Goal: Information Seeking & Learning: Learn about a topic

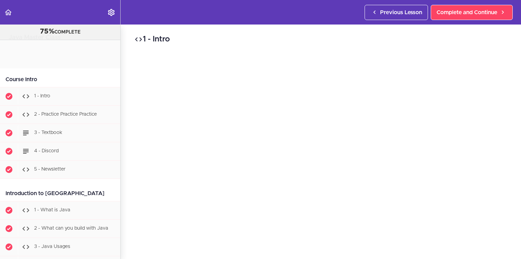
scroll to position [6190, 0]
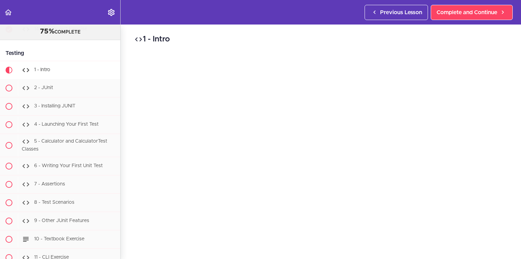
click at [126, 146] on div "1 - Intro Complete and Continue 1 - Follow us on LinkedIn 2 - Subscribe to our …" at bounding box center [321, 141] width 401 height 234
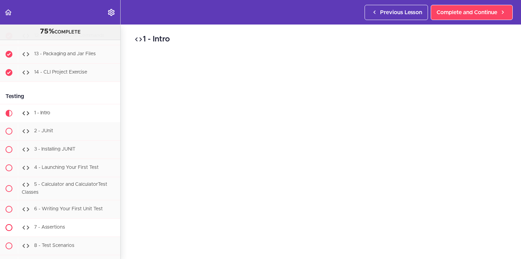
scroll to position [6134, 0]
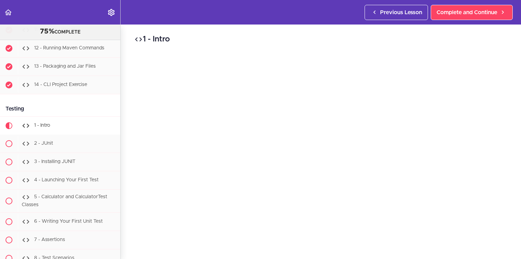
click at [131, 171] on div "1 - Intro Complete and Continue 1 - Follow us on LinkedIn 2 - Subscribe to our …" at bounding box center [321, 141] width 401 height 234
click at [128, 130] on div "1 - Intro Complete and Continue 1 - Follow us on LinkedIn 2 - Subscribe to our …" at bounding box center [321, 141] width 401 height 234
click at [125, 126] on div "1 - Intro Complete and Continue 1 - Follow us on LinkedIn 2 - Subscribe to our …" at bounding box center [321, 113] width 401 height 234
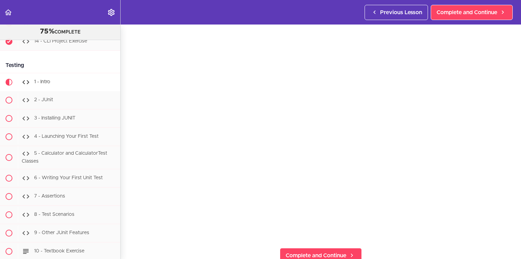
scroll to position [6178, 0]
click at [130, 172] on div "1 - Intro Complete and Continue 1 - Follow us on LinkedIn 2 - Subscribe to our …" at bounding box center [321, 113] width 401 height 234
click at [127, 236] on section "Java Master Class 75% COMPLETE Course Intro 1 - Intro 2 - Practice Practice Pra…" at bounding box center [260, 141] width 521 height 234
click at [126, 80] on div "1 - Intro Complete and Continue 1 - Follow us on LinkedIn 2 - Subscribe to our …" at bounding box center [321, 118] width 401 height 234
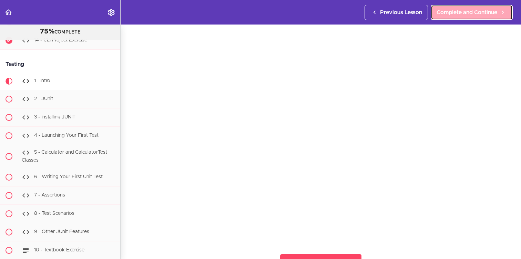
click at [449, 19] on link "Complete and Continue" at bounding box center [472, 12] width 82 height 15
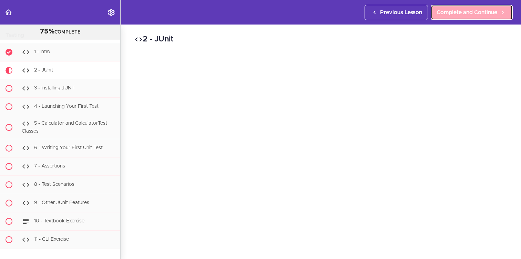
scroll to position [6208, 0]
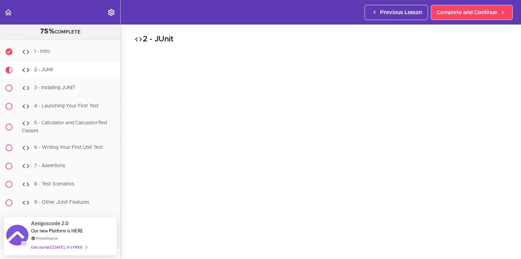
click at [396, 38] on h2 "2 - JUnit" at bounding box center [320, 39] width 373 height 12
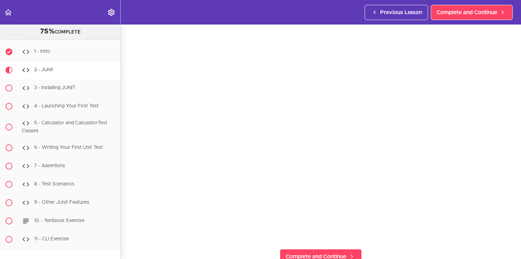
click at [181, 248] on section "Java Master Class 75% COMPLETE Course Intro 1 - Intro 2 - Practice Practice Pra…" at bounding box center [260, 141] width 521 height 234
click at [475, 10] on span "Complete and Continue" at bounding box center [467, 12] width 61 height 8
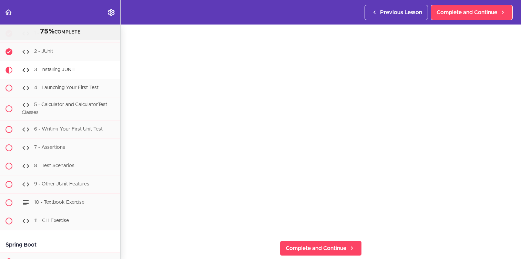
scroll to position [37, 0]
click at [469, 234] on section "Java Master Class 75% COMPLETE Course Intro 1 - Intro 2 - Practice Practice Pra…" at bounding box center [260, 141] width 521 height 234
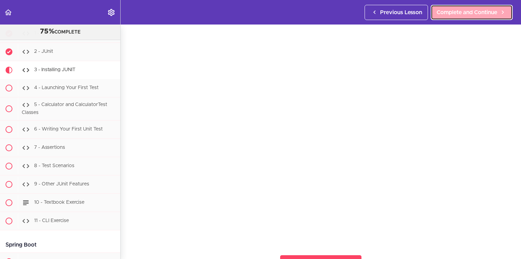
click at [473, 6] on link "Complete and Continue" at bounding box center [472, 12] width 82 height 15
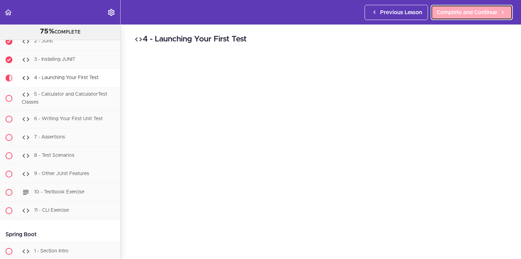
scroll to position [6244, 0]
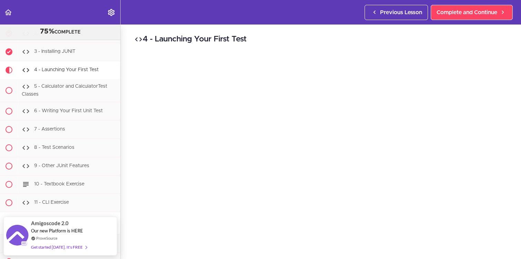
click at [123, 200] on div "4 - Launching Your First Test Complete and Continue 1 - Follow us on LinkedIn 2…" at bounding box center [321, 141] width 401 height 234
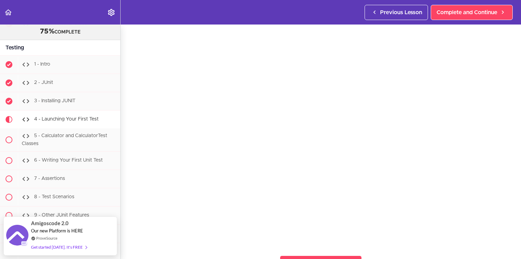
scroll to position [6196, 0]
click at [130, 200] on div "4 - Launching Your First Test Complete and Continue 1 - Follow us on LinkedIn 2…" at bounding box center [321, 120] width 401 height 234
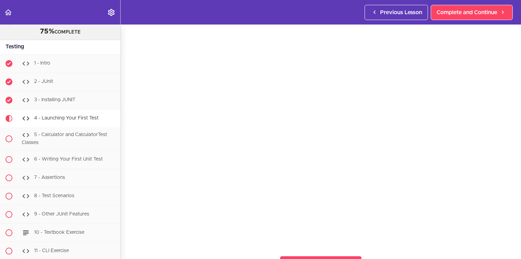
scroll to position [22, 0]
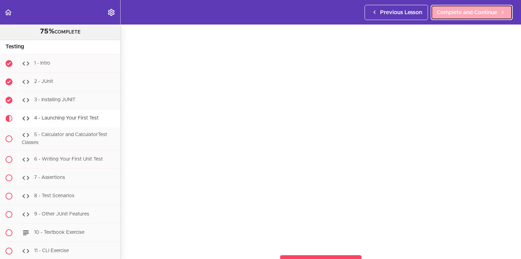
click at [472, 14] on span "Complete and Continue" at bounding box center [467, 12] width 61 height 8
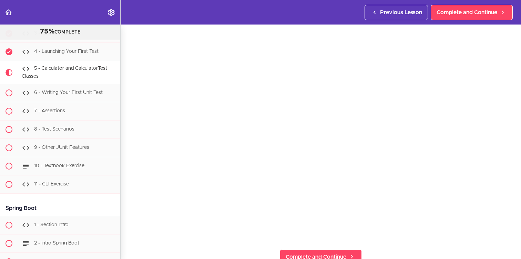
scroll to position [27, 0]
click at [128, 137] on div "5 - Calculator and CalculatorTest Classes Complete and Continue 1 - Follow us o…" at bounding box center [321, 115] width 401 height 234
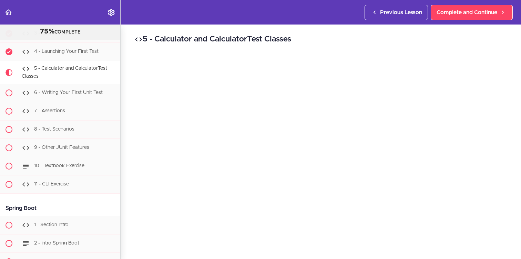
scroll to position [204, 0]
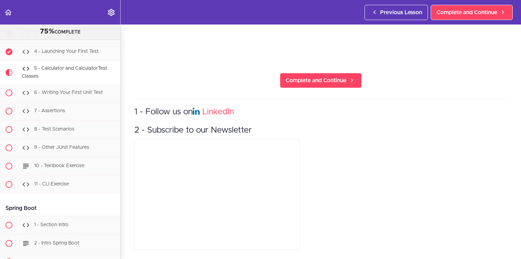
click at [124, 205] on section "Java Master Class 75% COMPLETE Course Intro 1 - Intro 2 - Practice Practice Pra…" at bounding box center [260, 141] width 521 height 234
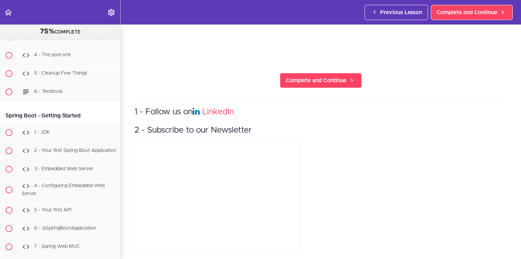
scroll to position [6529, 0]
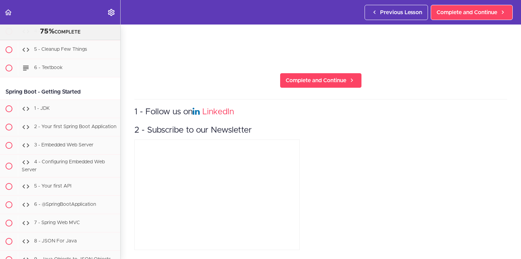
click at [124, 121] on section "Java Master Class 75% COMPLETE Course Intro 1 - Intro 2 - Practice Practice Pra…" at bounding box center [260, 141] width 521 height 234
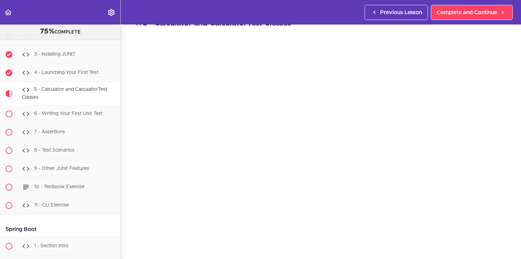
scroll to position [6218, 0]
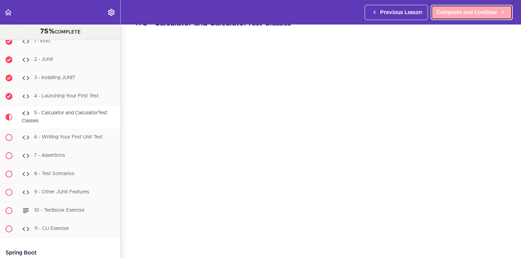
click at [489, 11] on span "Complete and Continue" at bounding box center [467, 12] width 61 height 8
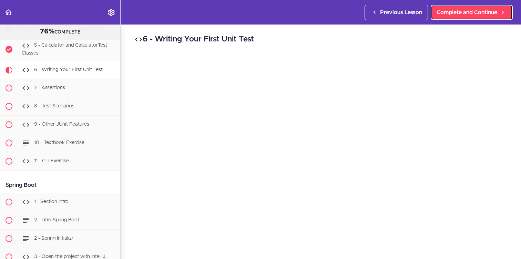
scroll to position [6342, 0]
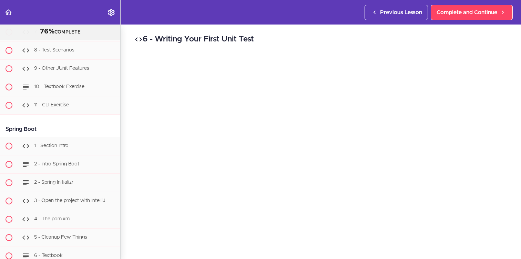
click at [131, 103] on div "6 - Writing Your First Unit Test Complete and Continue 1 - Follow us on LinkedI…" at bounding box center [321, 141] width 401 height 234
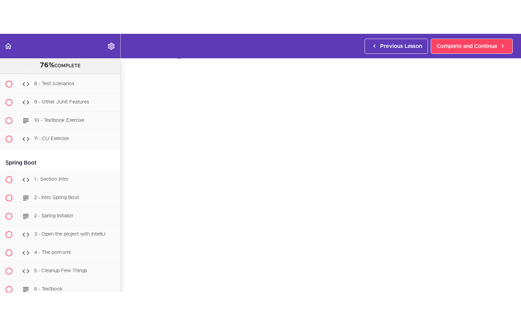
scroll to position [19, 0]
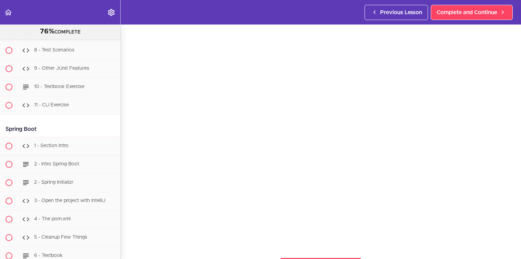
click at [470, 248] on section "Java Master Class 76% COMPLETE Course Intro 1 - Intro 2 - Practice Practice Pra…" at bounding box center [260, 141] width 521 height 234
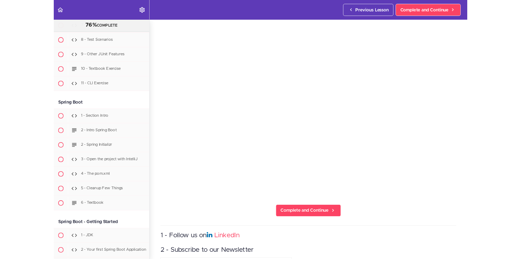
scroll to position [6286, 0]
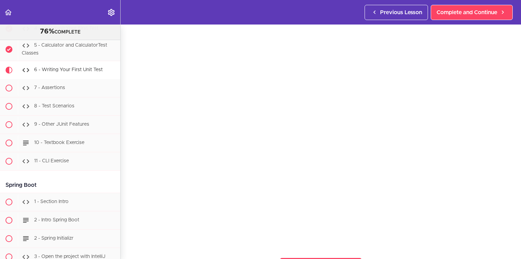
click at [127, 167] on div "6 - Writing Your First Unit Test Complete and Continue 1 - Follow us on LinkedI…" at bounding box center [321, 122] width 401 height 234
click at [128, 187] on div "6 - Writing Your First Unit Test Complete and Continue 1 - Follow us on LinkedI…" at bounding box center [321, 122] width 401 height 234
click at [472, 15] on span "Complete and Continue" at bounding box center [467, 12] width 61 height 8
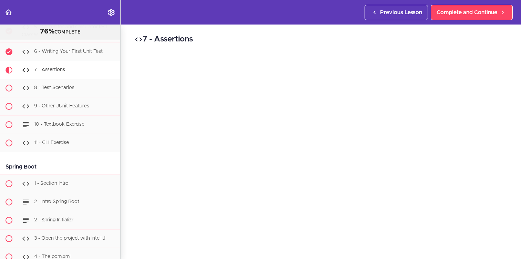
click at [415, 38] on h2 "7 - Assertions" at bounding box center [320, 39] width 373 height 12
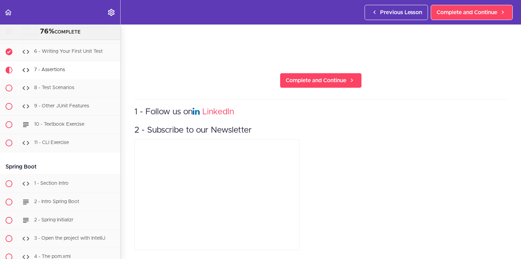
click at [483, 222] on div "1 - Follow us on LinkedIn 2 - Subscribe to our Newsletter" at bounding box center [320, 175] width 373 height 153
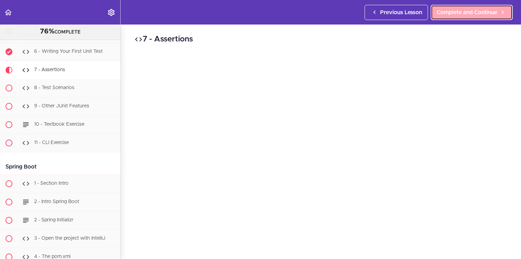
click at [469, 17] on link "Complete and Continue" at bounding box center [472, 12] width 82 height 15
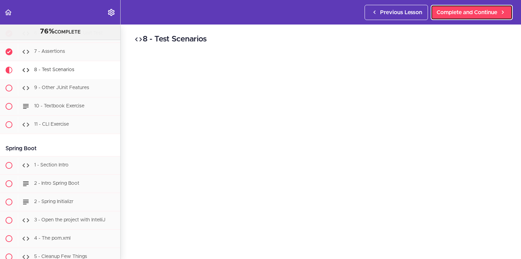
scroll to position [6322, 0]
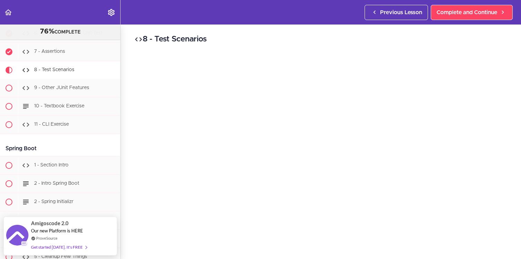
click at [342, 39] on h2 "8 - Test Scenarios" at bounding box center [320, 39] width 373 height 12
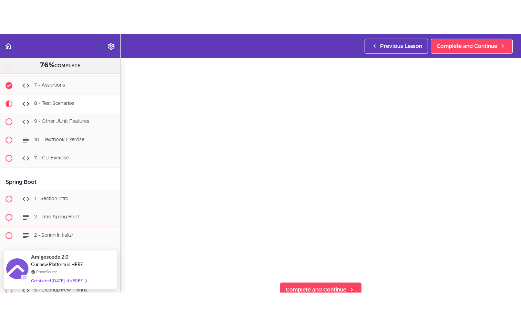
scroll to position [28, 0]
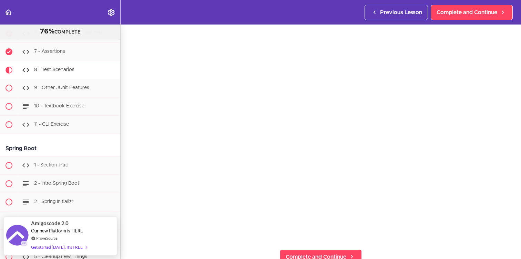
click at [125, 227] on div "8 - Test Scenarios Complete and Continue 1 - Follow us on LinkedIn 2 - Subscrib…" at bounding box center [321, 114] width 401 height 234
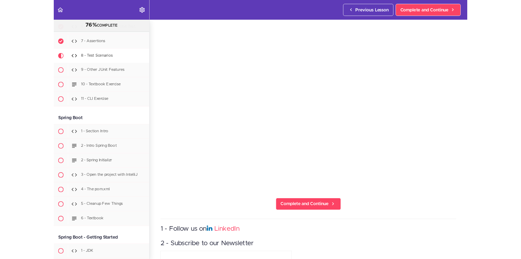
scroll to position [6378, 0]
